Goal: Information Seeking & Learning: Learn about a topic

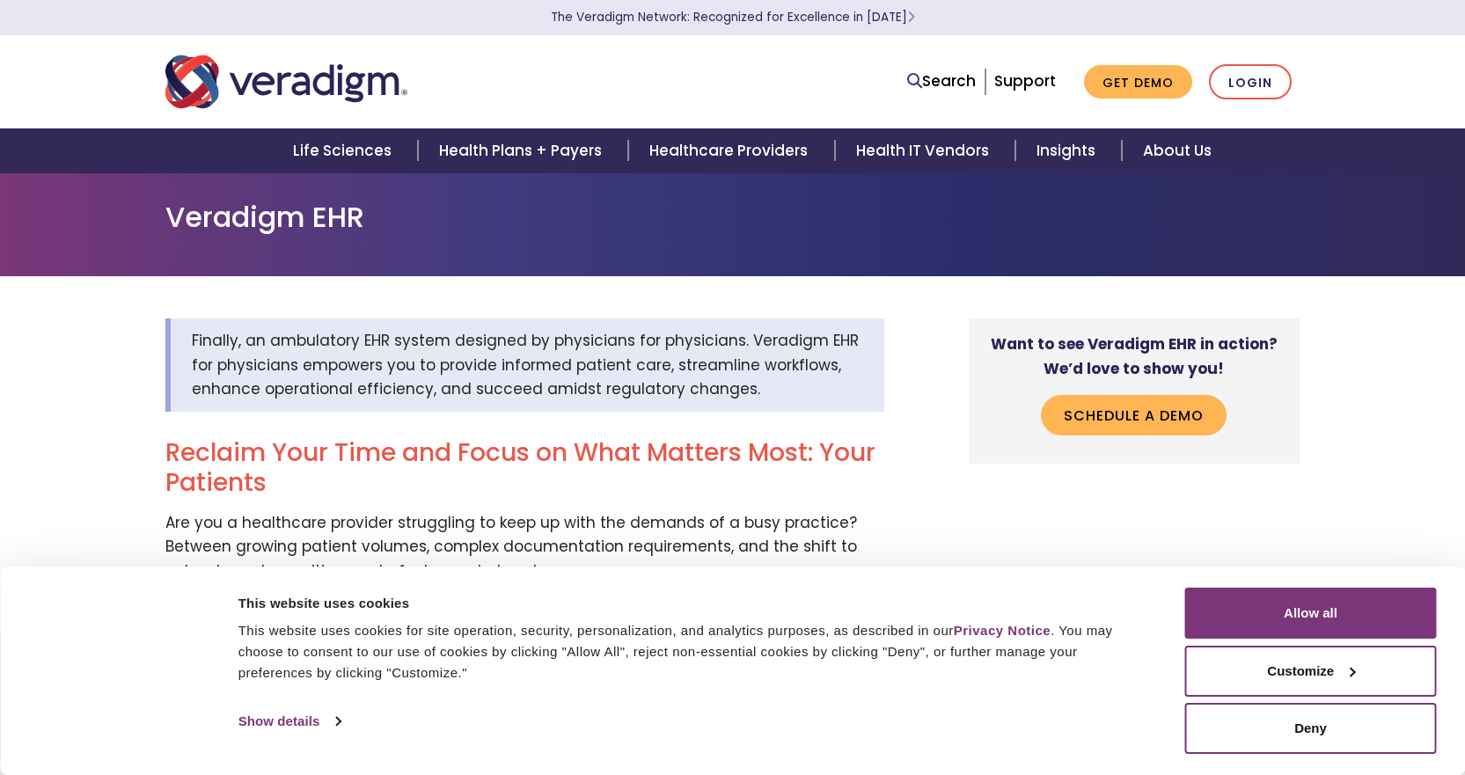
click at [338, 92] on img "Veradigm logo" at bounding box center [286, 82] width 242 height 58
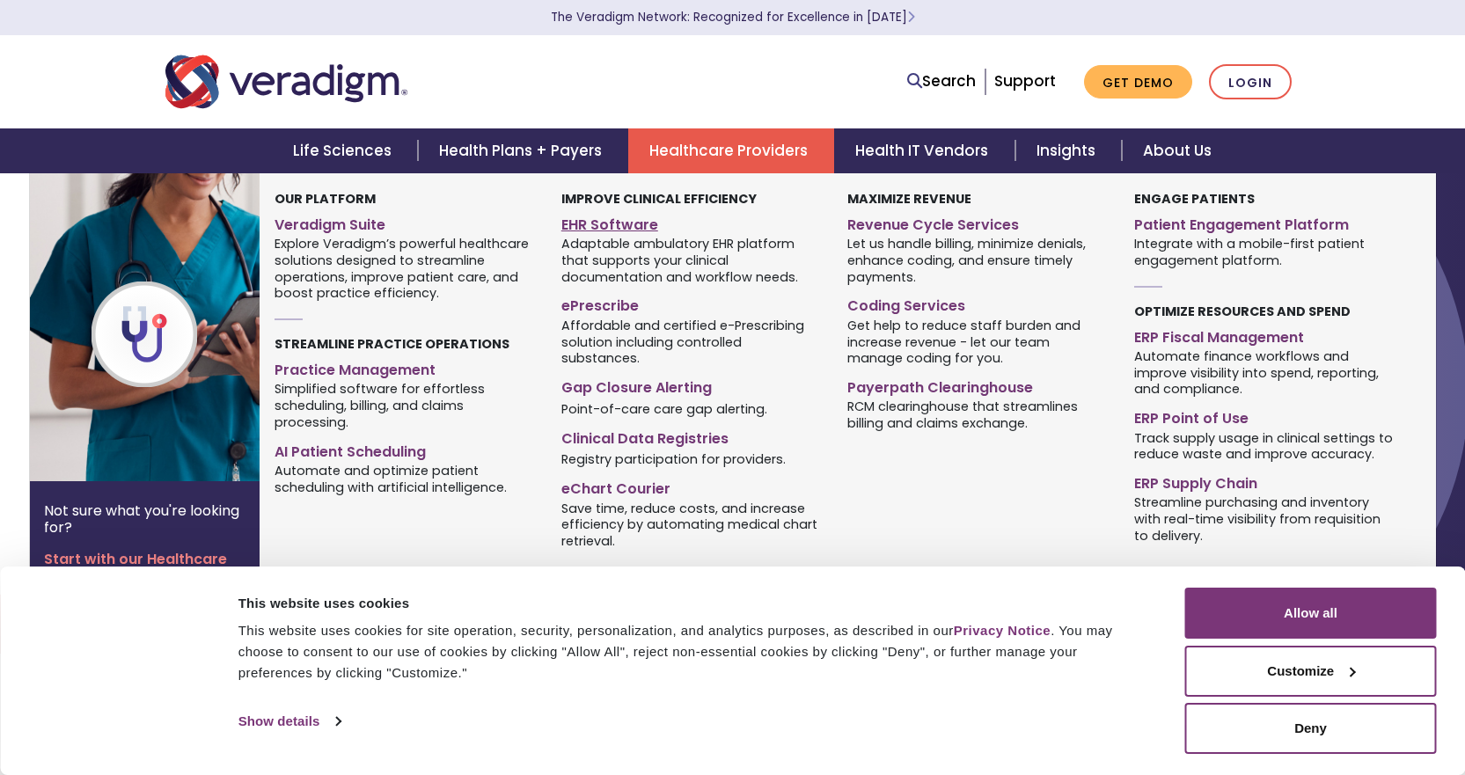
click at [592, 224] on link "EHR Software" at bounding box center [691, 222] width 260 height 26
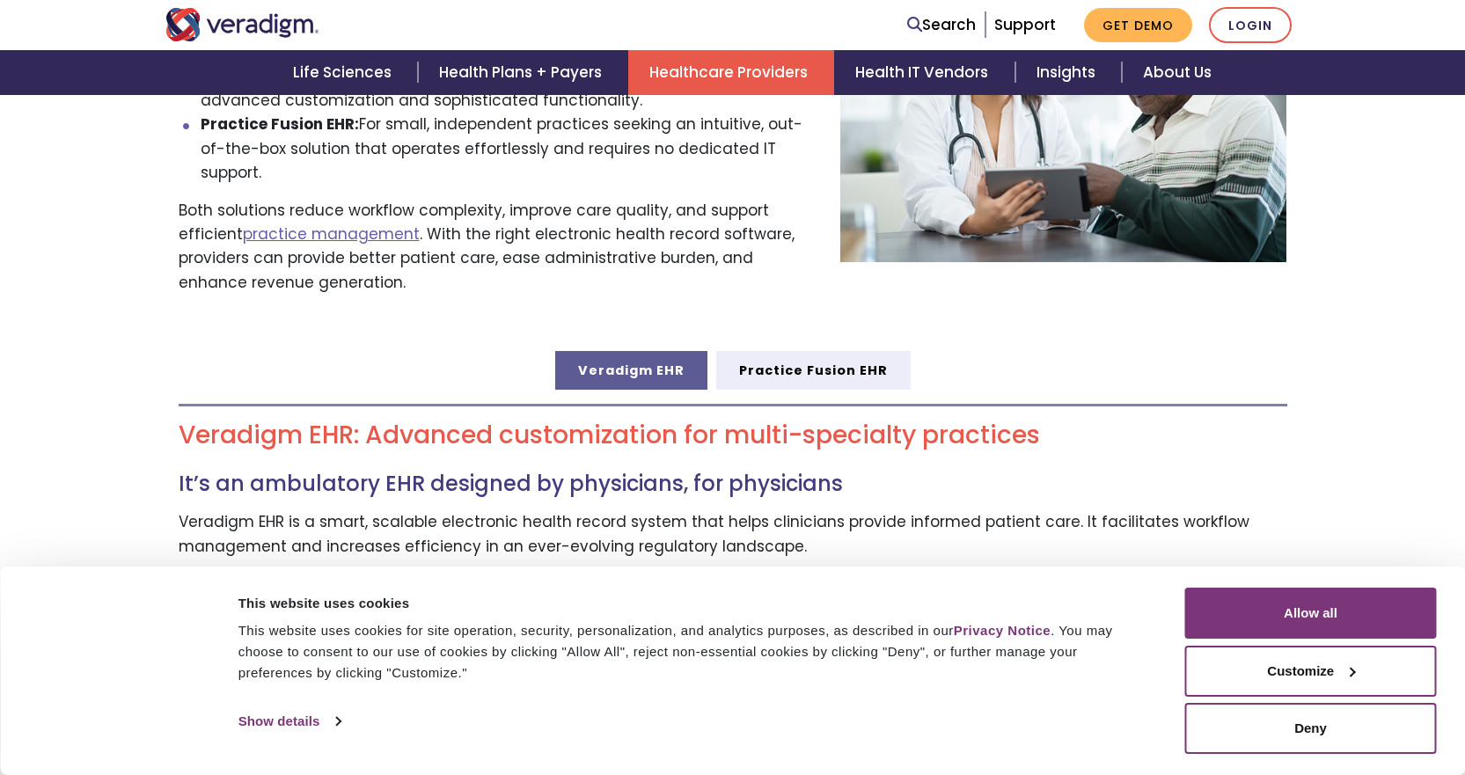
scroll to position [880, 0]
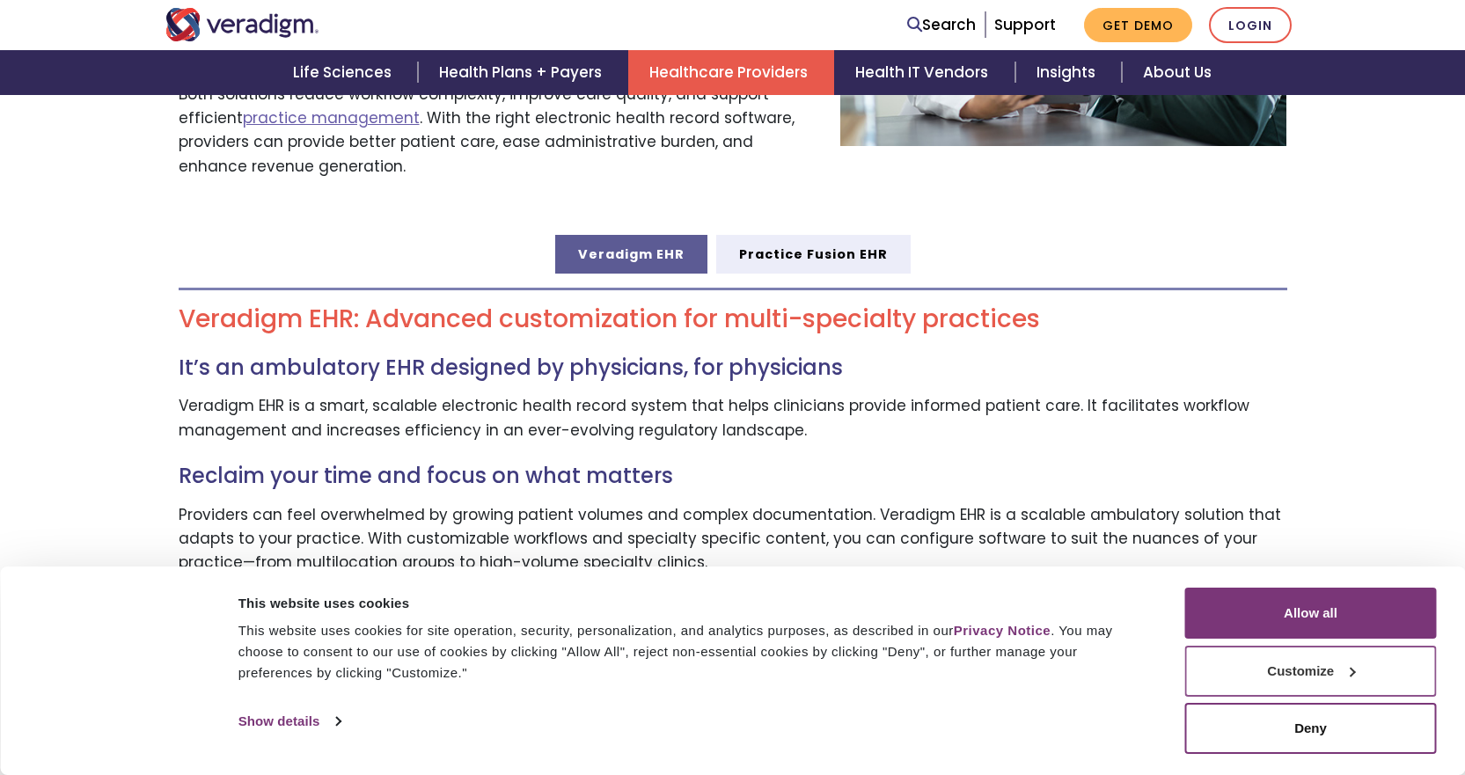
click at [1326, 679] on button "Customize" at bounding box center [1311, 671] width 252 height 51
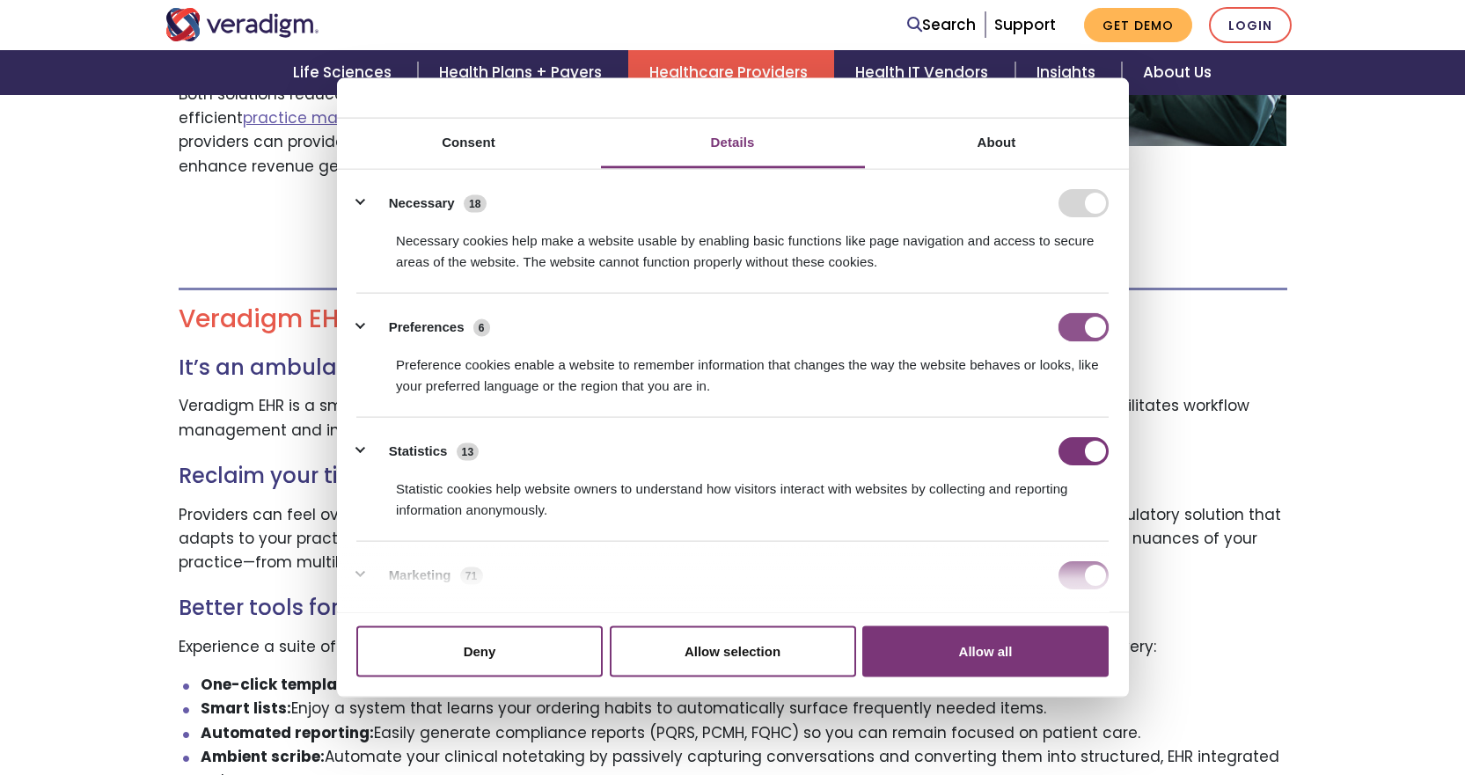
click at [1087, 334] on input "Preferences" at bounding box center [1084, 327] width 50 height 28
checkbox input "false"
click at [1084, 451] on input "Statistics" at bounding box center [1084, 451] width 50 height 28
checkbox input "false"
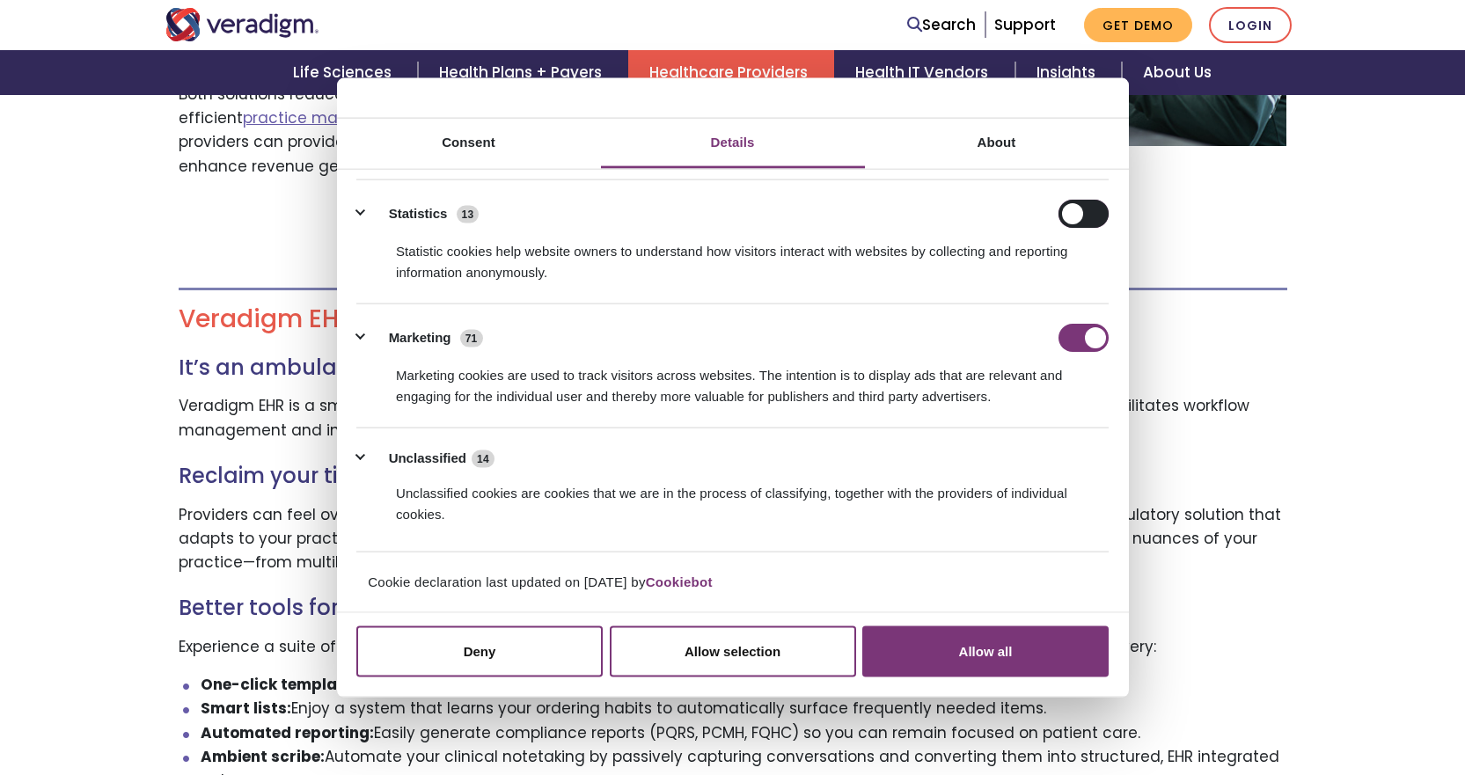
scroll to position [238, 0]
click at [1078, 345] on input "Marketing" at bounding box center [1084, 337] width 50 height 28
checkbox input "false"
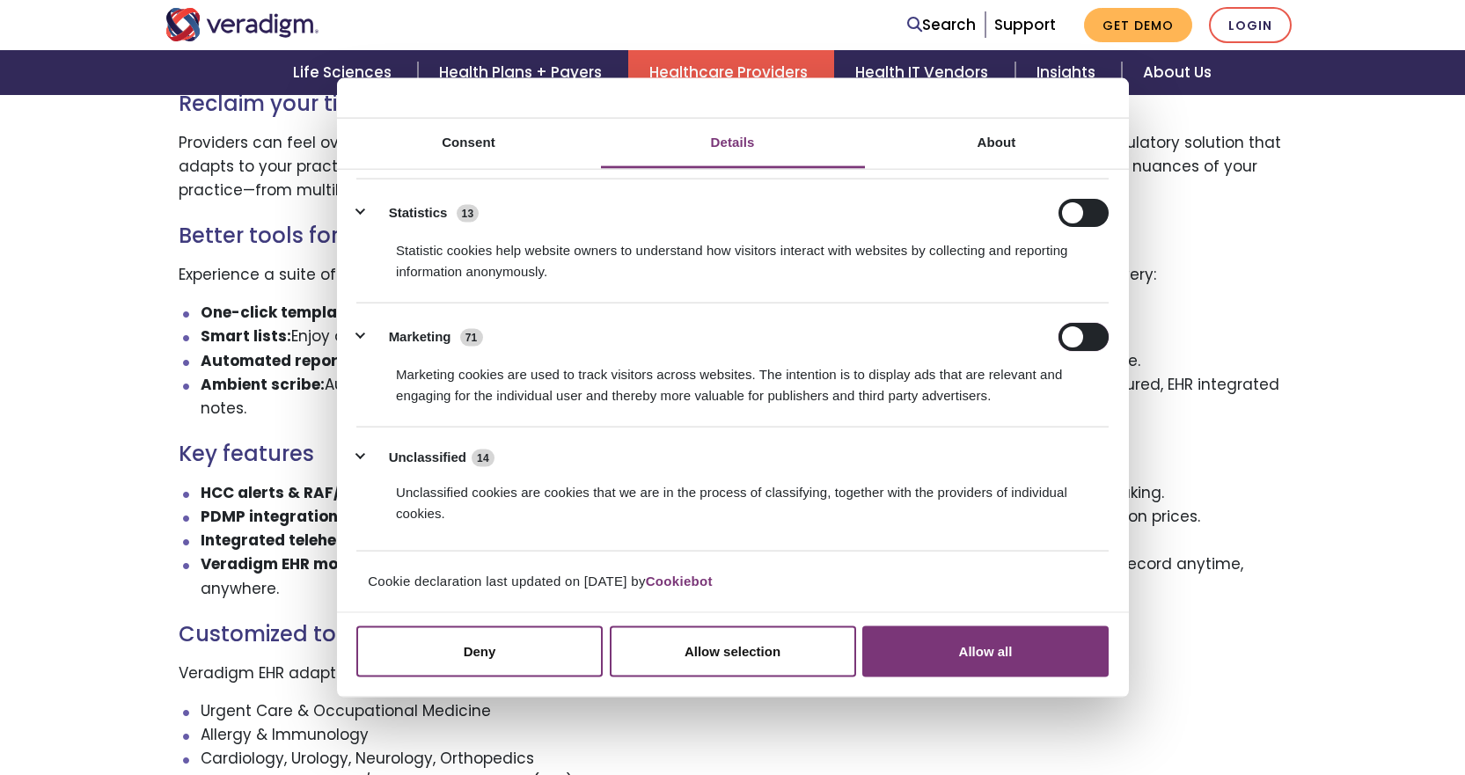
scroll to position [1408, 0]
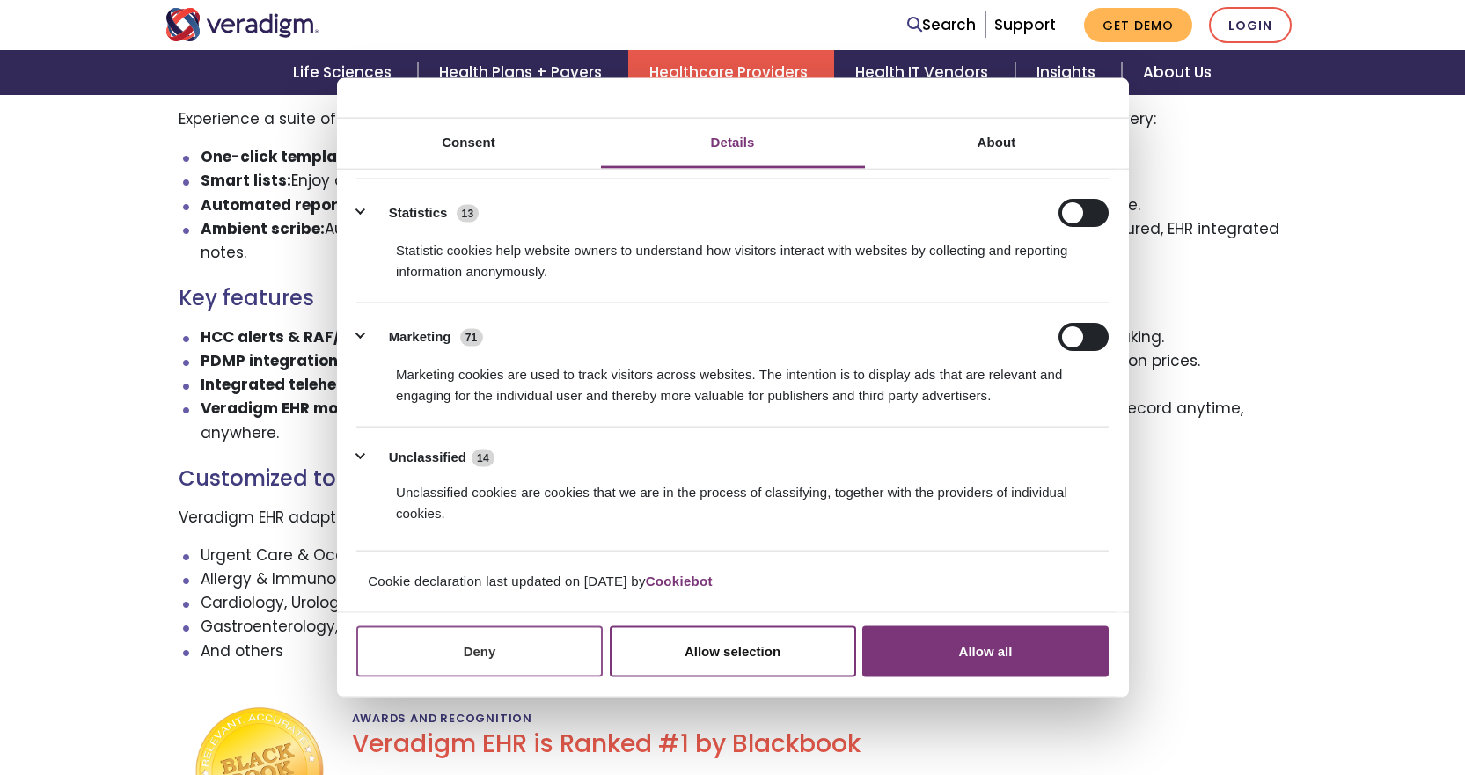
click at [510, 662] on button "Deny" at bounding box center [479, 651] width 246 height 51
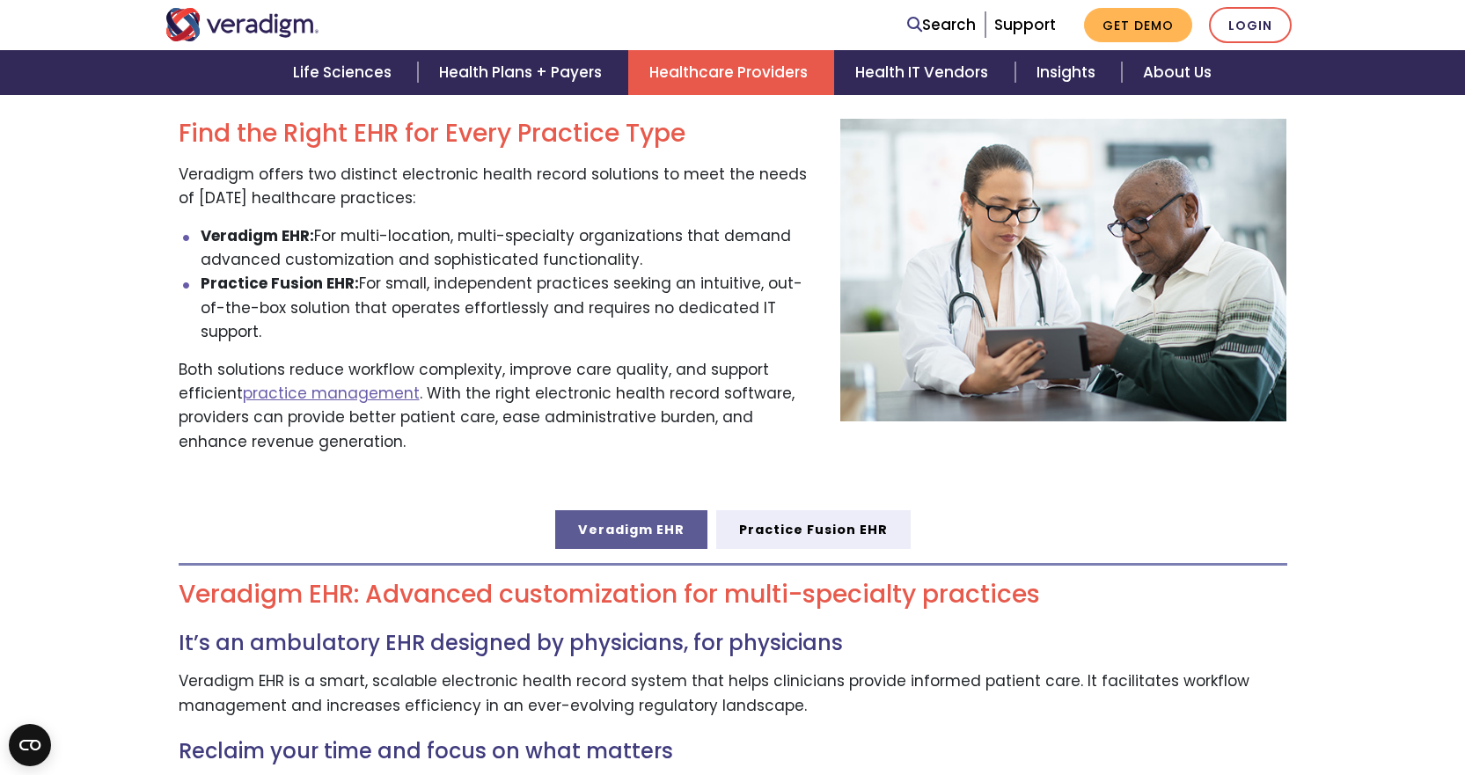
scroll to position [616, 0]
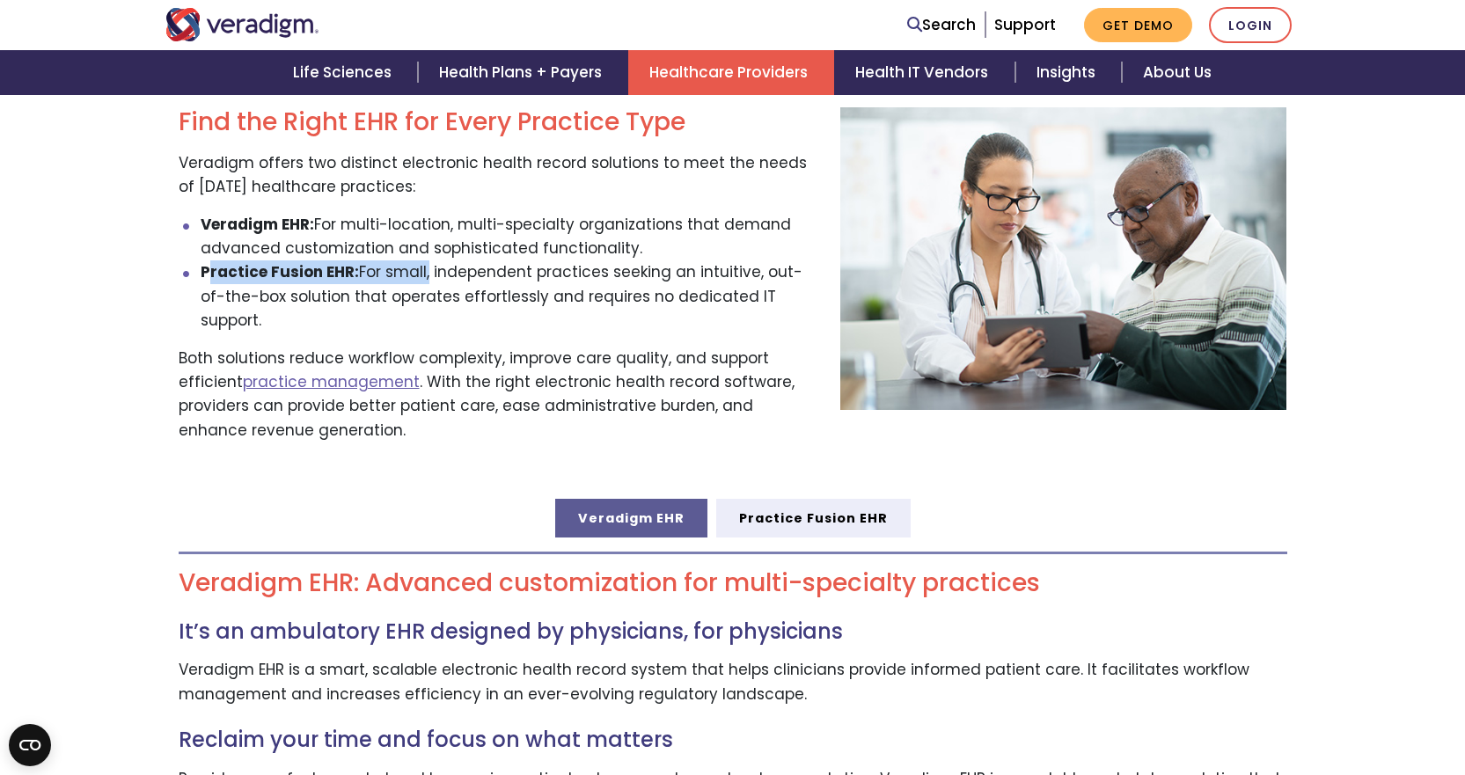
drag, startPoint x: 206, startPoint y: 273, endPoint x: 425, endPoint y: 285, distance: 219.5
click at [425, 285] on li "Practice Fusion EHR: For small, independent practices seeking an intuitive, out…" at bounding box center [507, 296] width 613 height 72
drag, startPoint x: 208, startPoint y: 224, endPoint x: 319, endPoint y: 224, distance: 110.9
click at [319, 224] on li "Veradigm EHR: For multi-location, multi-specialty organizations that demand adv…" at bounding box center [507, 237] width 613 height 48
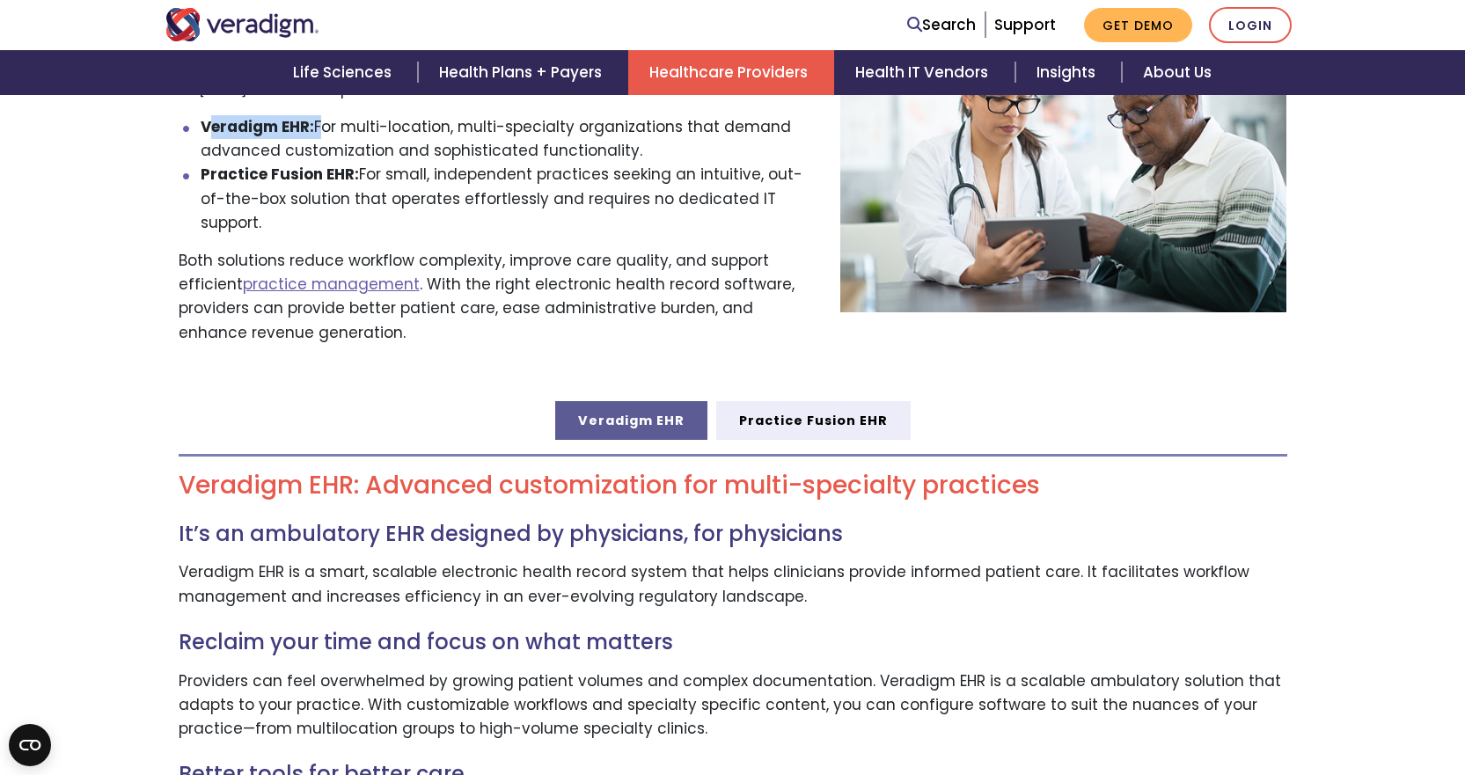
scroll to position [0, 0]
